Goal: Ask a question

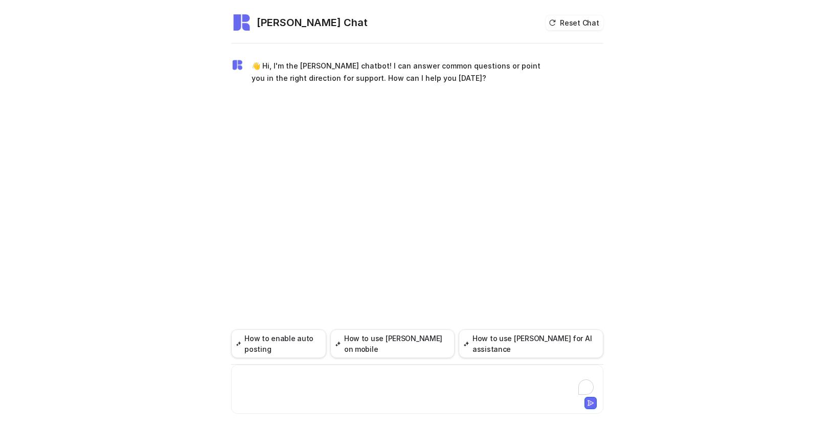
click at [294, 379] on div "To enrich screen reader interactions, please activate Accessibility in Grammarl…" at bounding box center [417, 383] width 367 height 24
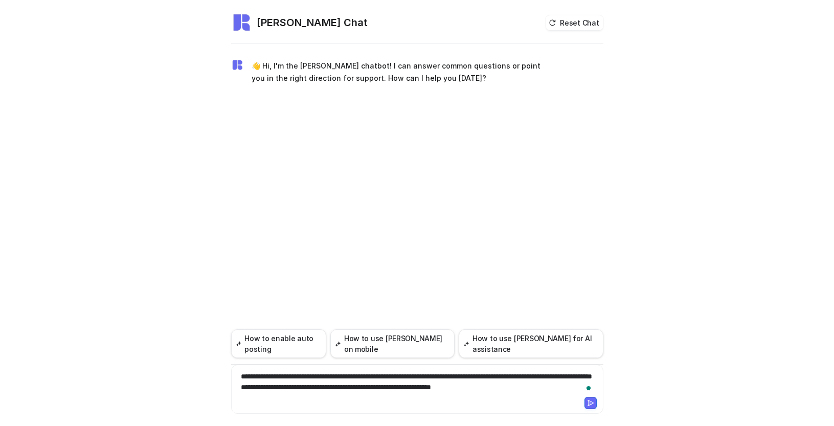
click at [590, 401] on icon at bounding box center [591, 402] width 6 height 5
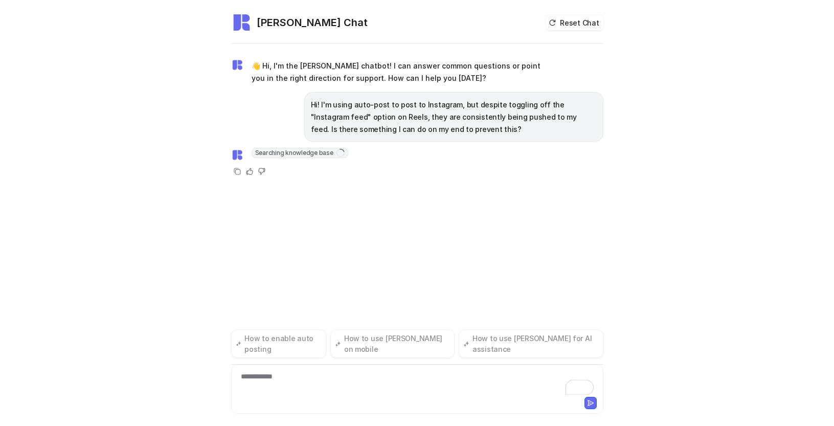
click at [423, 111] on p "Hi! I'm using auto-post to post to Instagram, but despite toggling off the "Ins…" at bounding box center [454, 117] width 286 height 37
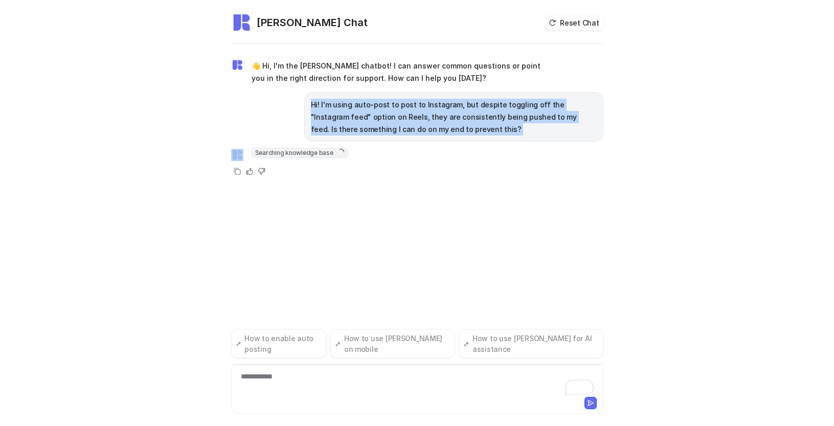
click at [423, 111] on p "Hi! I'm using auto-post to post to Instagram, but despite toggling off the "Ins…" at bounding box center [454, 117] width 286 height 37
copy span "Hi! I'm using auto-post to post to Instagram, but despite toggling off the "Ins…"
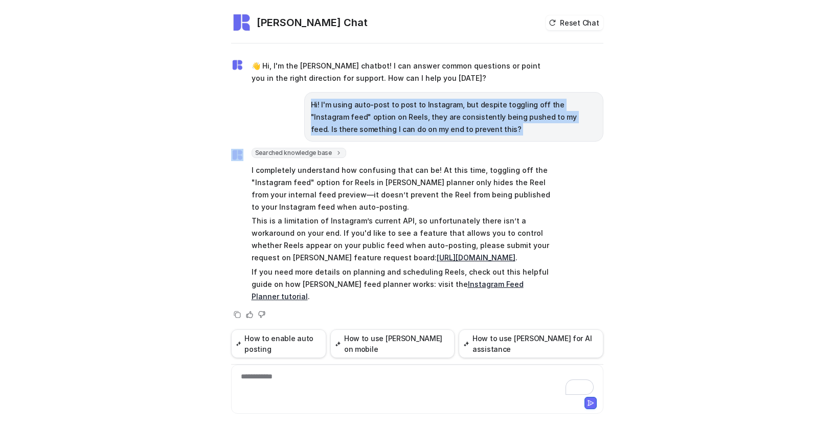
click at [437, 258] on link "[URL][DOMAIN_NAME]" at bounding box center [476, 257] width 79 height 9
